Goal: Find specific page/section

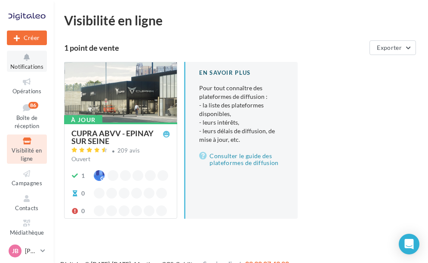
click at [22, 64] on span "Notifications" at bounding box center [26, 66] width 33 height 7
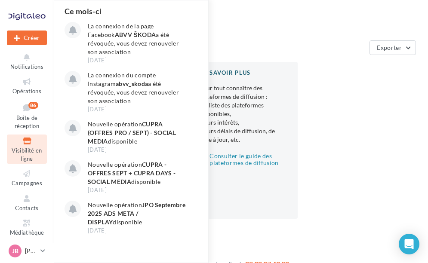
click at [17, 144] on icon at bounding box center [26, 141] width 35 height 10
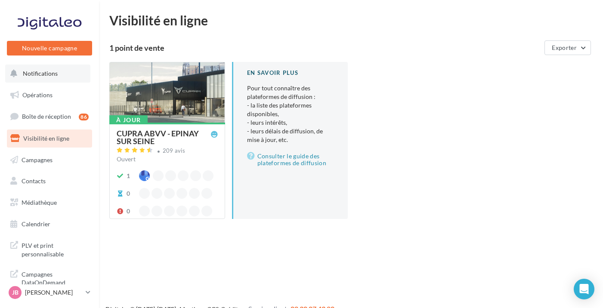
click at [22, 67] on button "Notifications" at bounding box center [47, 74] width 85 height 18
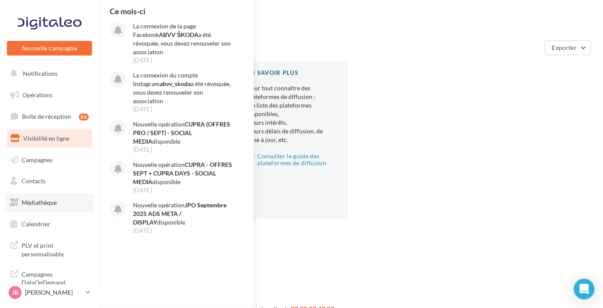
click at [47, 207] on link "Médiathèque" at bounding box center [49, 203] width 89 height 18
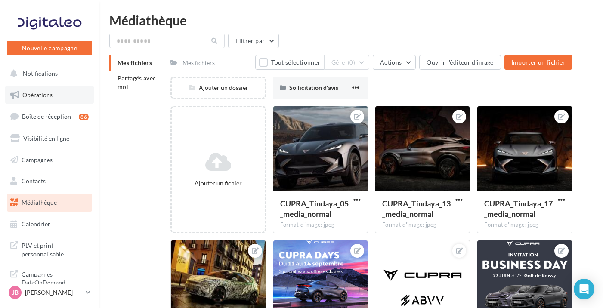
click at [46, 91] on span "Opérations" at bounding box center [37, 94] width 30 height 7
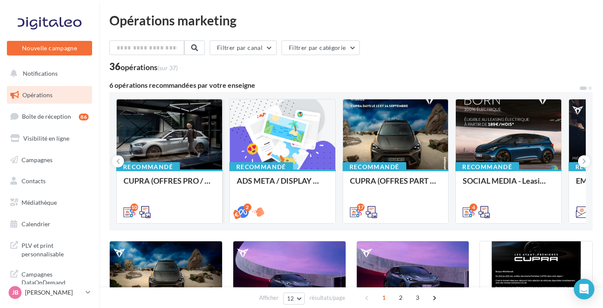
click at [160, 153] on div at bounding box center [169, 134] width 105 height 71
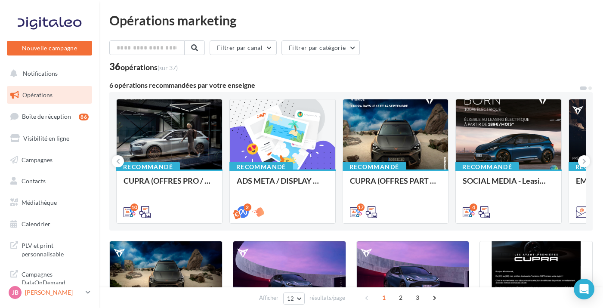
click at [51, 289] on p "[PERSON_NAME]" at bounding box center [53, 292] width 57 height 9
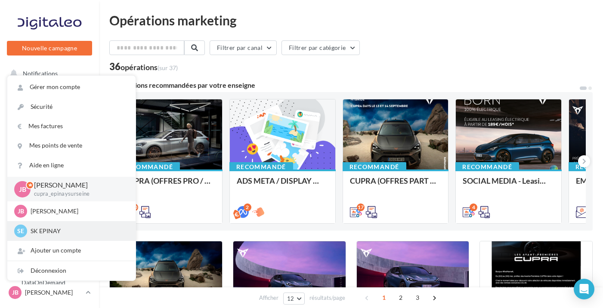
click at [56, 238] on div "SE SK EPINAY sk-epin-bou" at bounding box center [71, 231] width 128 height 20
click at [59, 231] on p "SK EPINAY" at bounding box center [78, 231] width 95 height 9
